Goal: Find specific page/section: Find specific page/section

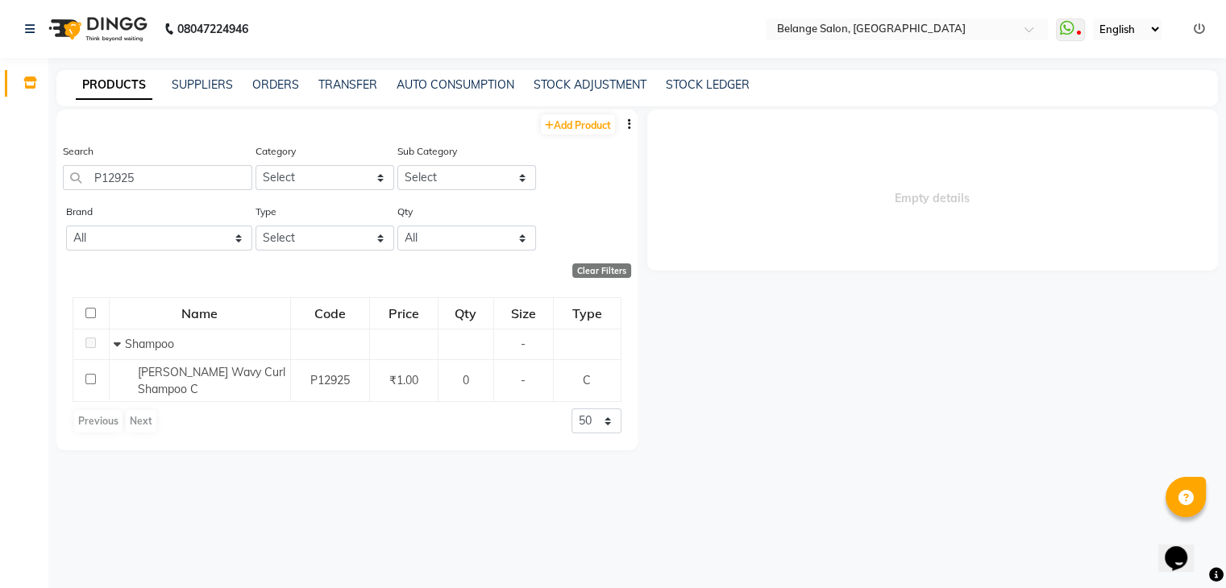
drag, startPoint x: 141, startPoint y: 174, endPoint x: 75, endPoint y: 176, distance: 66.1
click at [75, 176] on input "P12925" at bounding box center [157, 177] width 189 height 25
type input "P"
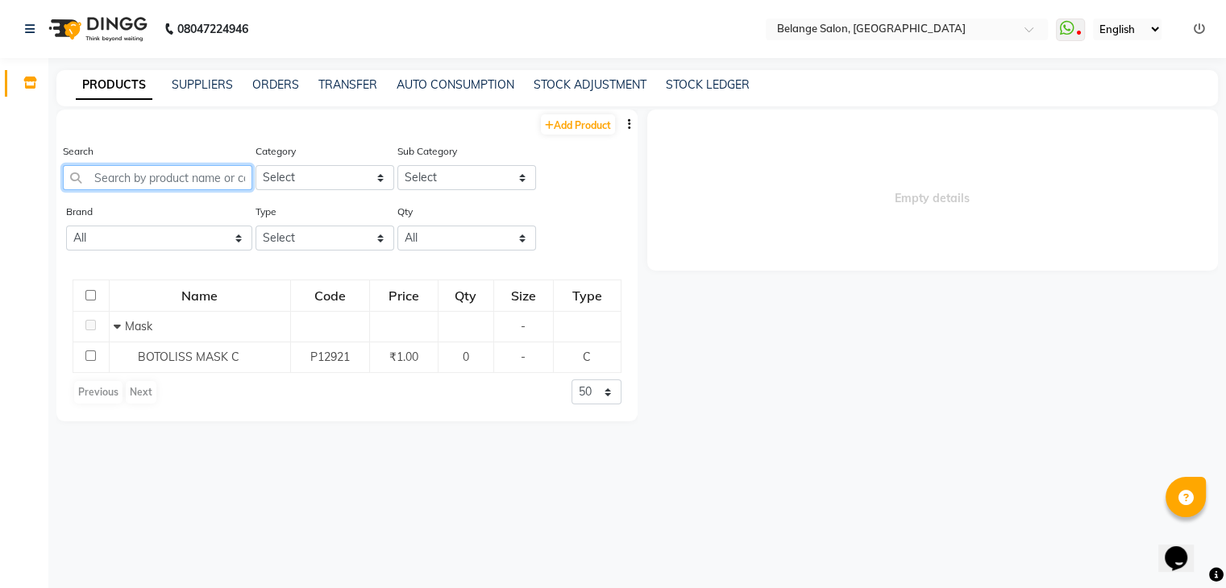
paste input "P13110"
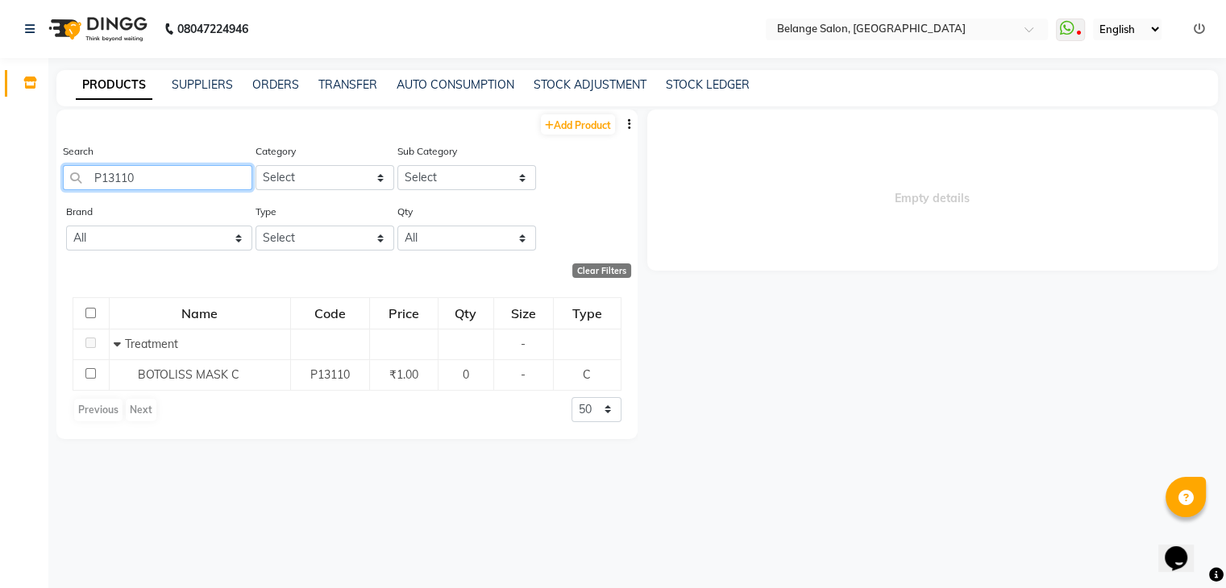
drag, startPoint x: 155, startPoint y: 180, endPoint x: 47, endPoint y: 188, distance: 108.3
click at [47, 188] on app-home "08047224946 Select Location × Belange Salon, [GEOGRAPHIC_DATA] WhatsApp Status …" at bounding box center [613, 299] width 1226 height 599
paste input "2928"
click at [123, 180] on input "P12928" at bounding box center [157, 177] width 189 height 25
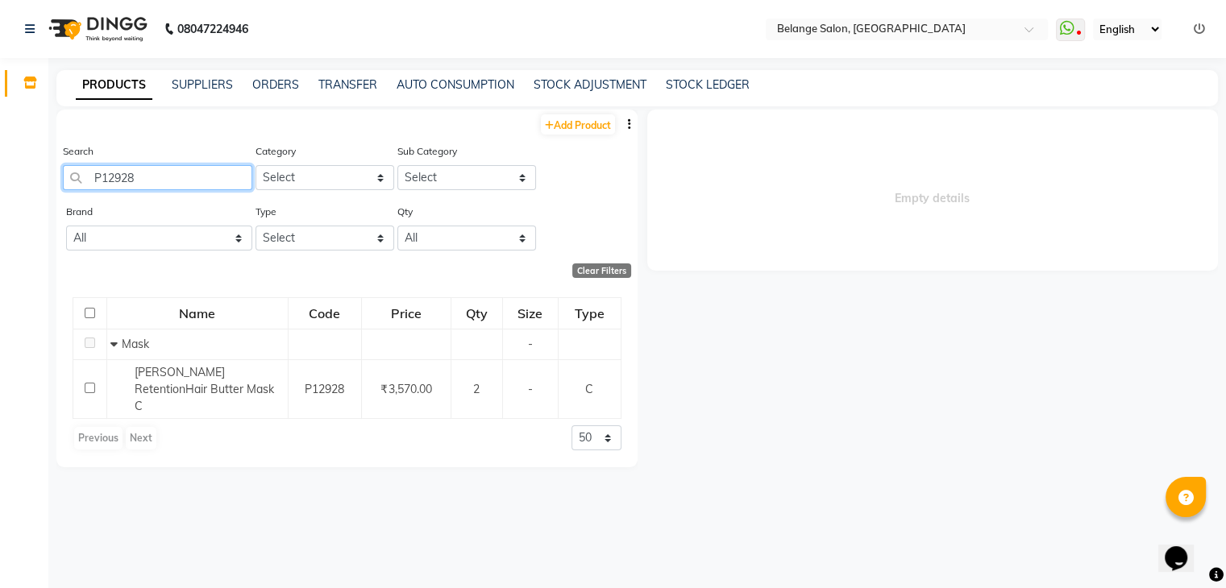
paste input "3109"
drag, startPoint x: 143, startPoint y: 177, endPoint x: 77, endPoint y: 188, distance: 67.7
click at [77, 188] on input "P13109" at bounding box center [157, 177] width 189 height 25
paste input "2920"
type input "P12920"
